Goal: Task Accomplishment & Management: Manage account settings

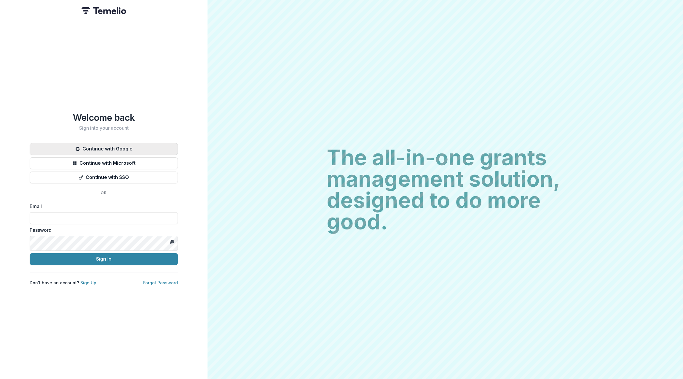
click at [121, 143] on button "Continue with Google" at bounding box center [104, 149] width 148 height 12
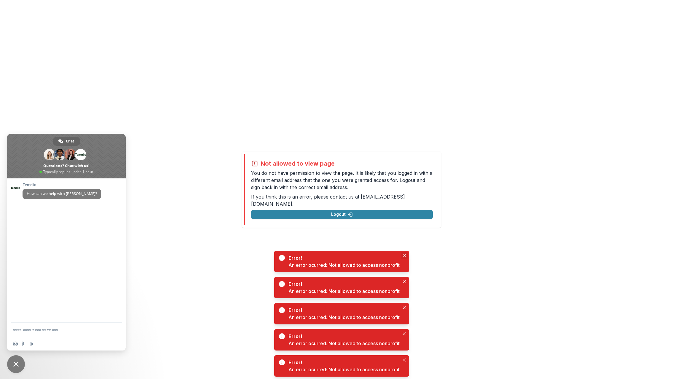
click at [406, 254] on icon "Close" at bounding box center [404, 255] width 3 height 3
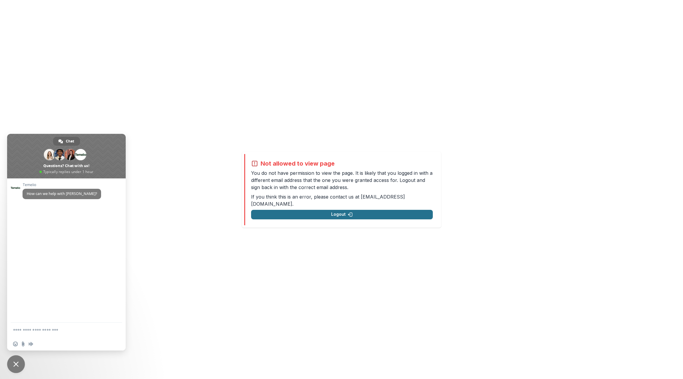
click at [374, 214] on button "Logout" at bounding box center [342, 214] width 182 height 9
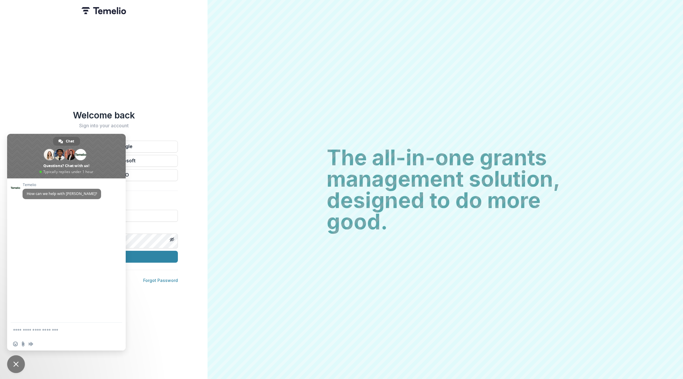
click at [165, 110] on div "Welcome back Sign into your account" at bounding box center [104, 119] width 148 height 19
click at [16, 363] on span "Close chat" at bounding box center [15, 363] width 5 height 5
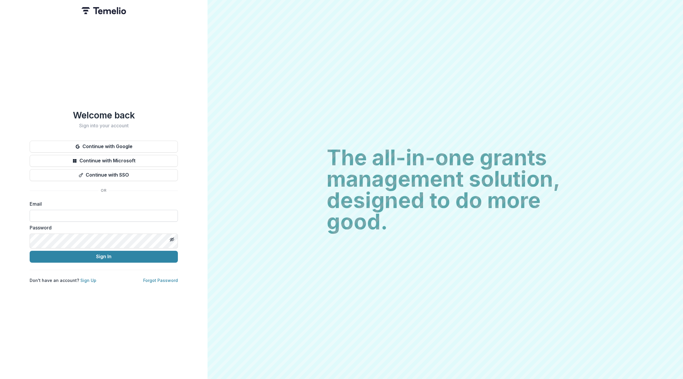
click at [70, 221] on input at bounding box center [104, 216] width 148 height 12
type input "**********"
click at [43, 262] on button "Sign In" at bounding box center [104, 257] width 148 height 12
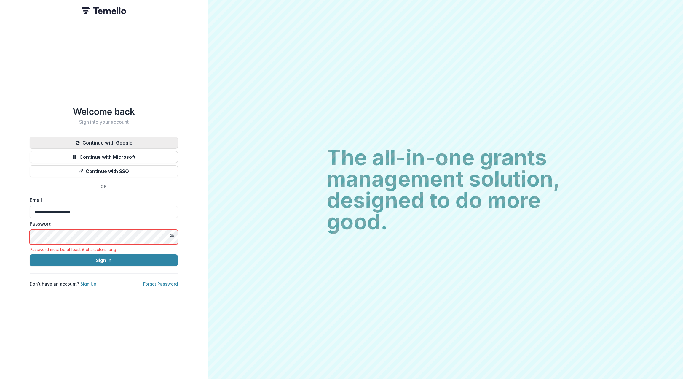
click at [122, 137] on button "Continue with Google" at bounding box center [104, 143] width 148 height 12
